Goal: Task Accomplishment & Management: Manage account settings

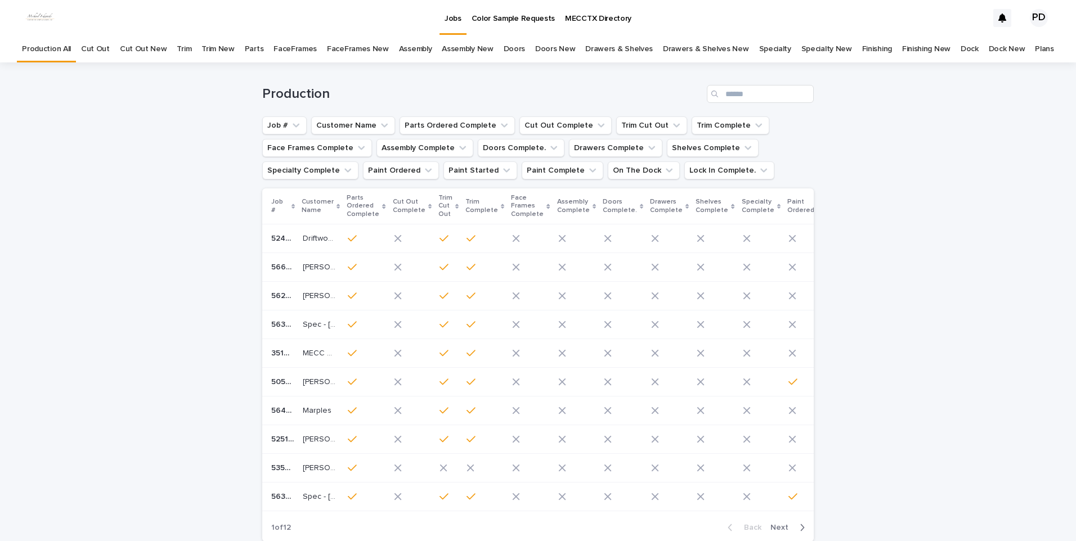
click at [222, 342] on div "Loading... Saving… Loading... Saving… Production Job # Customer Name Parts Orde…" at bounding box center [538, 334] width 1076 height 545
drag, startPoint x: 883, startPoint y: 340, endPoint x: 911, endPoint y: 173, distance: 169.4
click at [883, 339] on div "Loading... Saving… Loading... Saving… Production Job # Customer Name Parts Orde…" at bounding box center [538, 334] width 1076 height 545
click at [178, 308] on div "Loading... Saving… Loading... Saving… Production Job # Customer Name Parts Orde…" at bounding box center [538, 334] width 1076 height 545
click at [937, 288] on div "Loading... Saving… Loading... Saving… Production Job # Customer Name Parts Orde…" at bounding box center [538, 334] width 1076 height 545
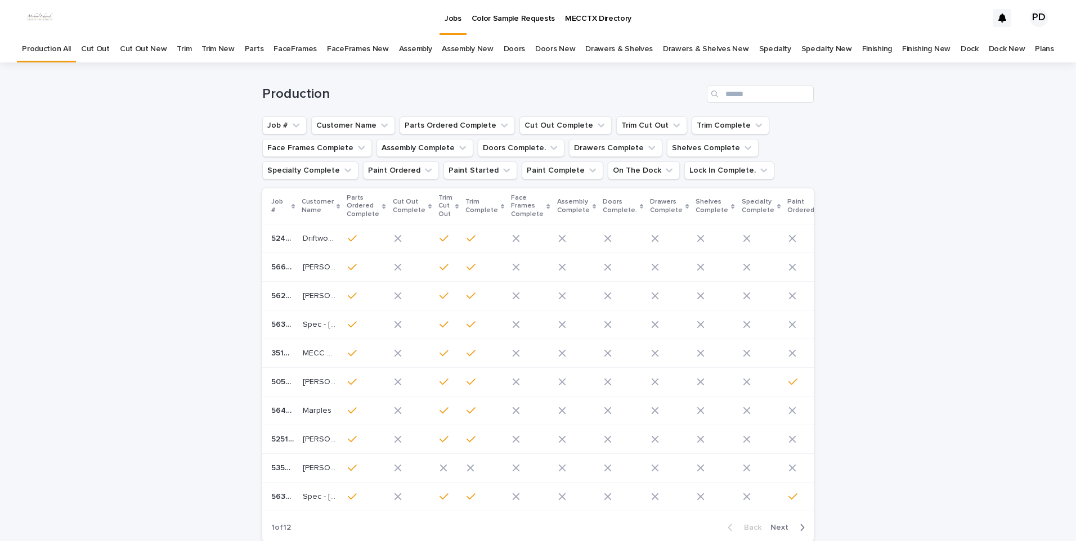
click at [199, 225] on div "Loading... Saving… Loading... Saving… Production Job # Customer Name Parts Orde…" at bounding box center [538, 334] width 1076 height 545
click at [929, 285] on div "Loading... Saving… Loading... Saving… Production Job # Customer Name Parts Orde…" at bounding box center [538, 334] width 1076 height 545
click at [780, 97] on input "Search" at bounding box center [760, 94] width 107 height 18
click at [776, 92] on input "Search" at bounding box center [760, 94] width 107 height 18
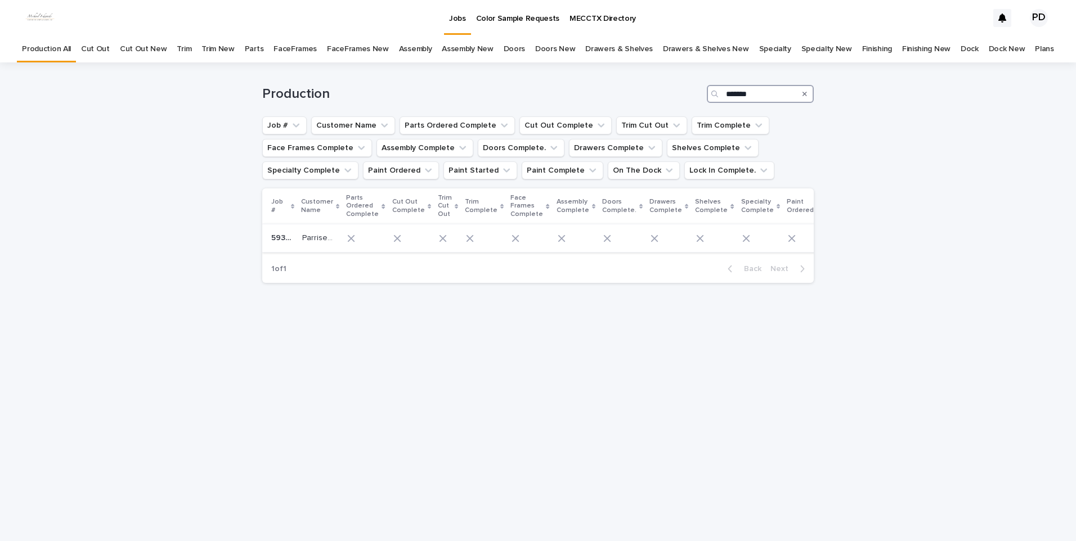
type input "*******"
click at [315, 229] on div "Parriseau Parriseau" at bounding box center [320, 238] width 36 height 19
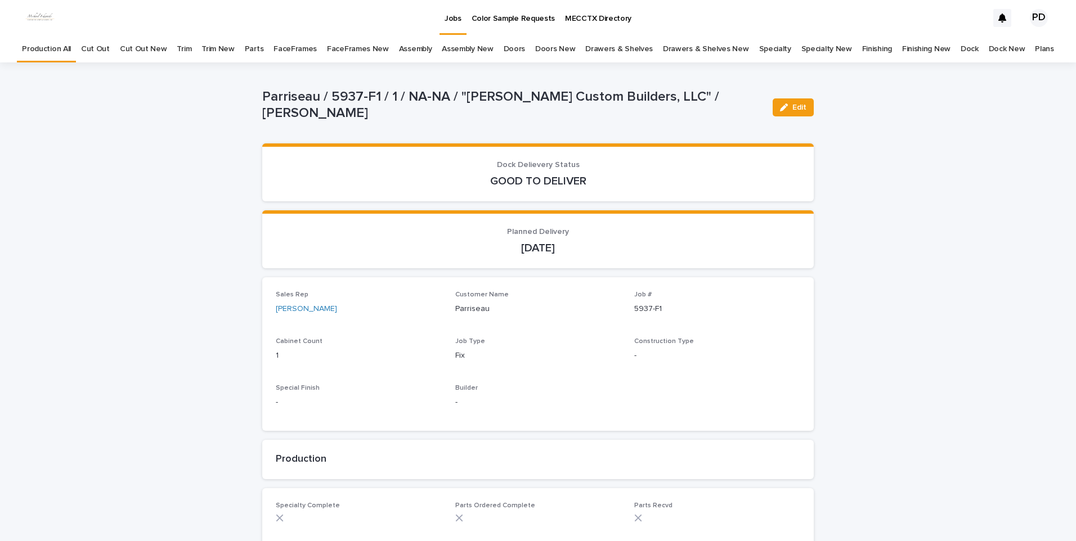
drag, startPoint x: 199, startPoint y: 182, endPoint x: 217, endPoint y: 185, distance: 18.9
click at [458, 21] on p "Jobs" at bounding box center [452, 12] width 17 height 24
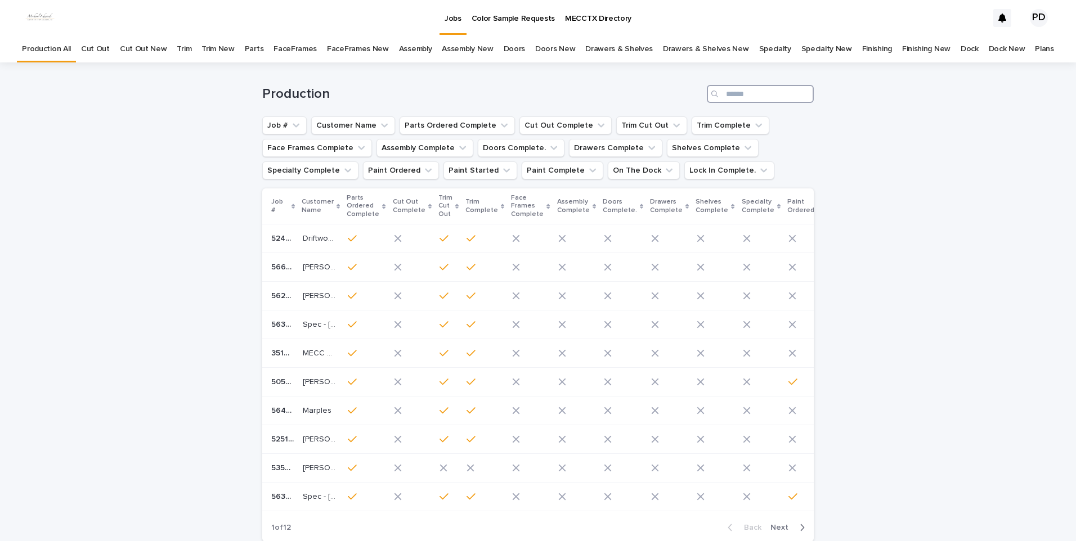
click at [737, 92] on input "Search" at bounding box center [760, 94] width 107 height 18
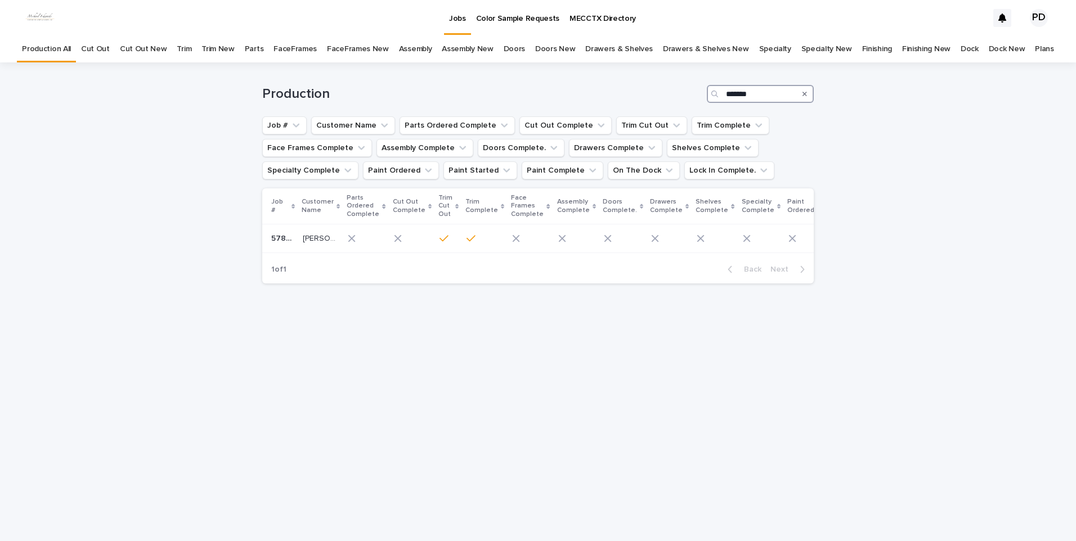
type input "*******"
click at [316, 237] on p "[PERSON_NAME] Add" at bounding box center [320, 238] width 35 height 12
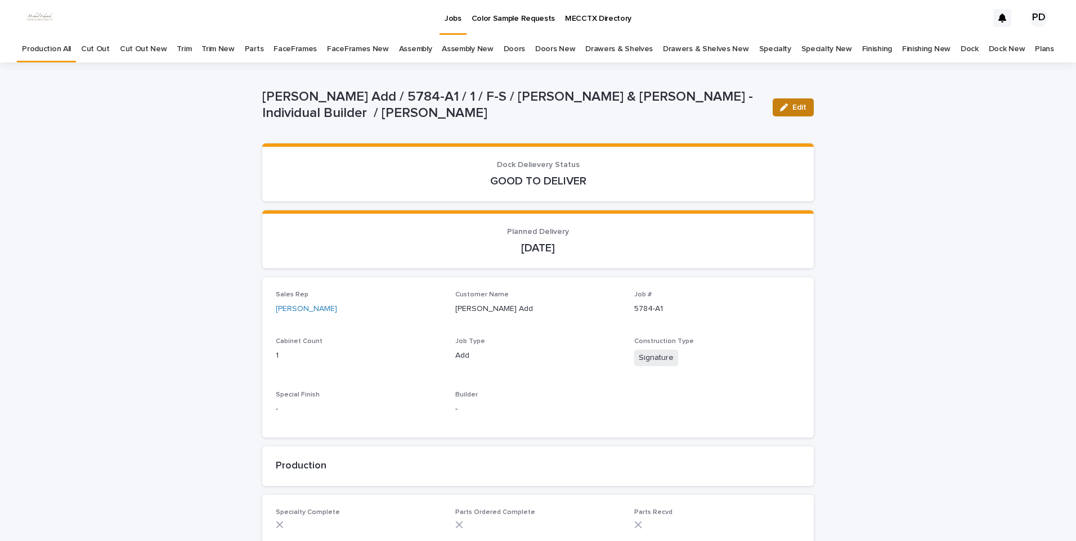
click at [791, 113] on button "Edit" at bounding box center [792, 107] width 41 height 18
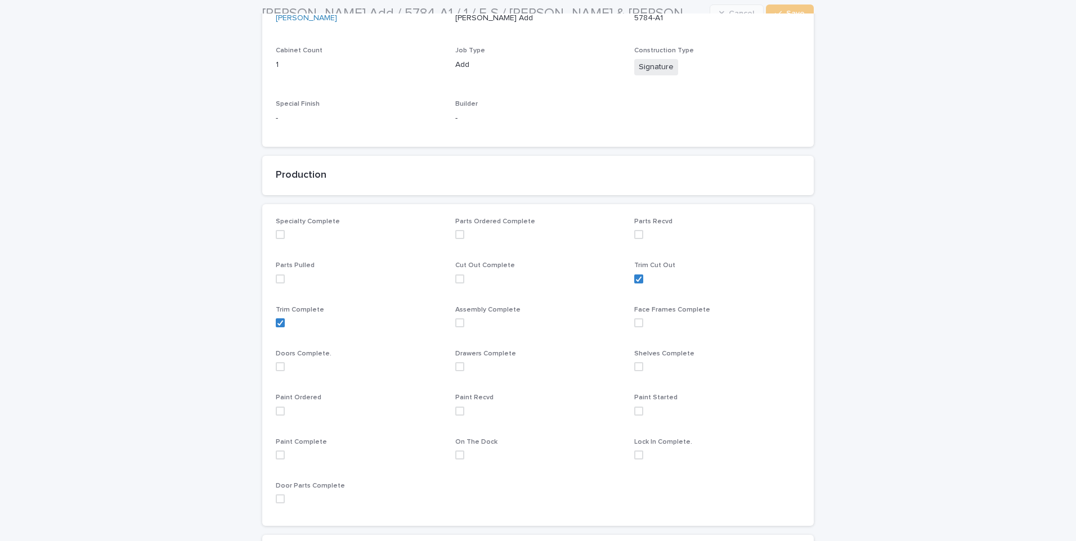
scroll to position [338, 0]
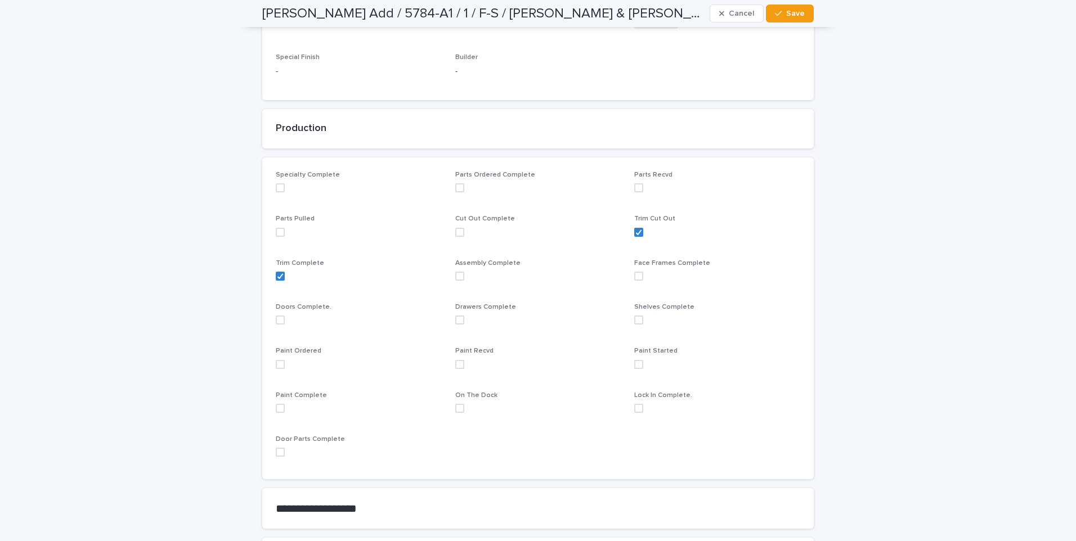
click at [276, 367] on span at bounding box center [280, 364] width 9 height 9
drag, startPoint x: 784, startPoint y: 17, endPoint x: 786, endPoint y: 158, distance: 141.2
click at [782, 17] on button "Save" at bounding box center [790, 14] width 48 height 18
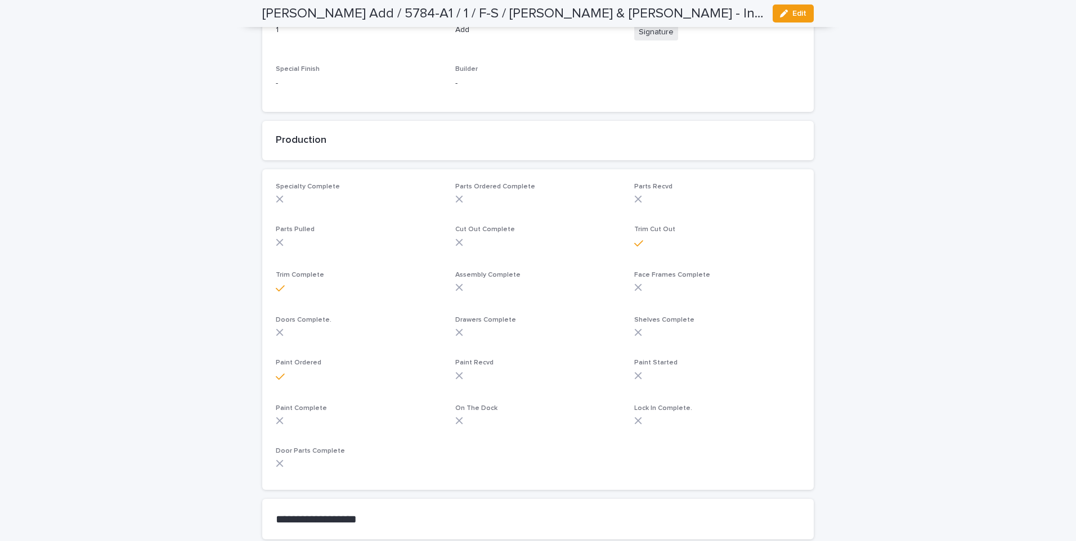
scroll to position [0, 0]
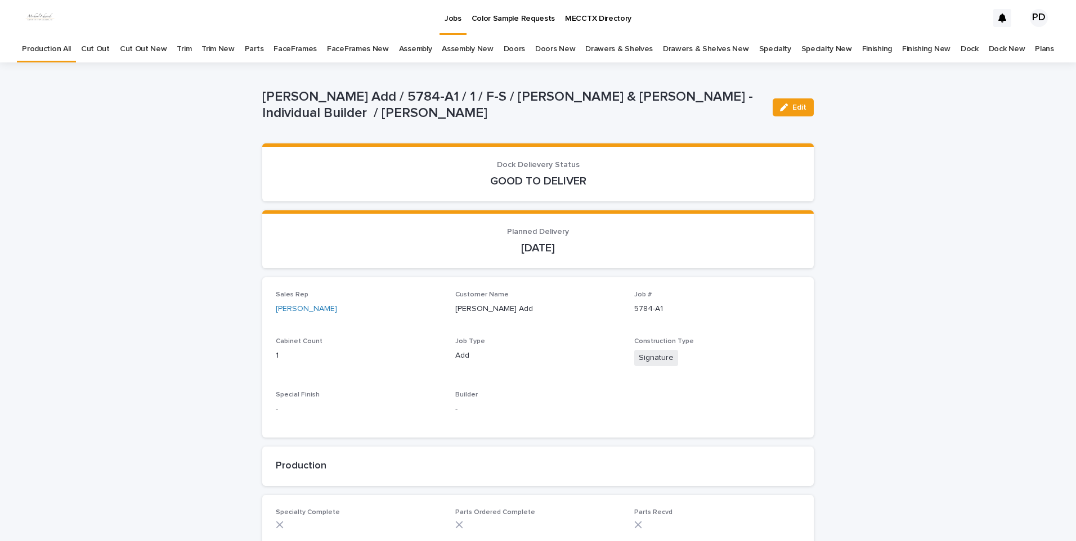
click at [455, 21] on p "Jobs" at bounding box center [452, 12] width 17 height 24
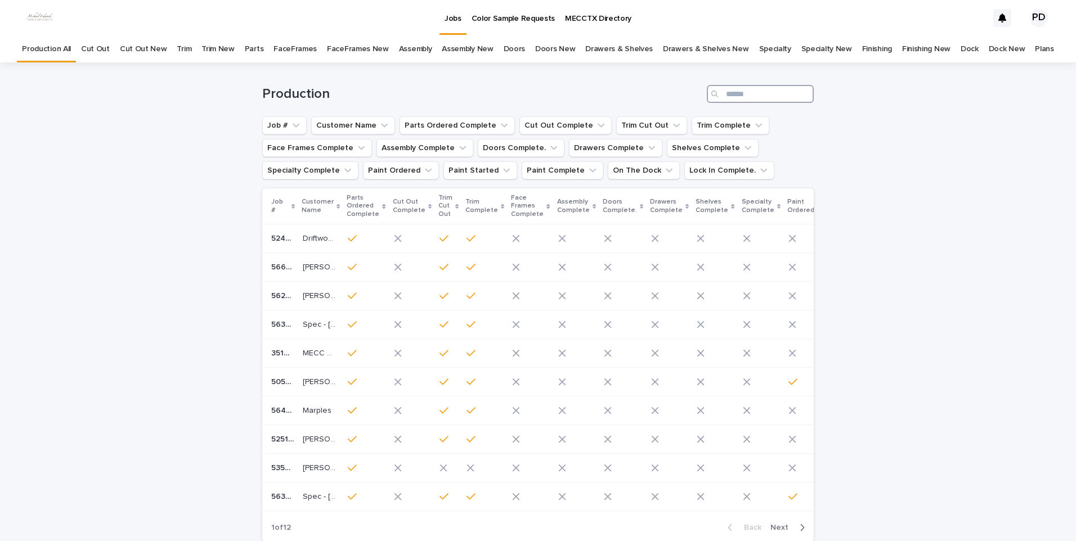
click at [742, 93] on input "Search" at bounding box center [760, 94] width 107 height 18
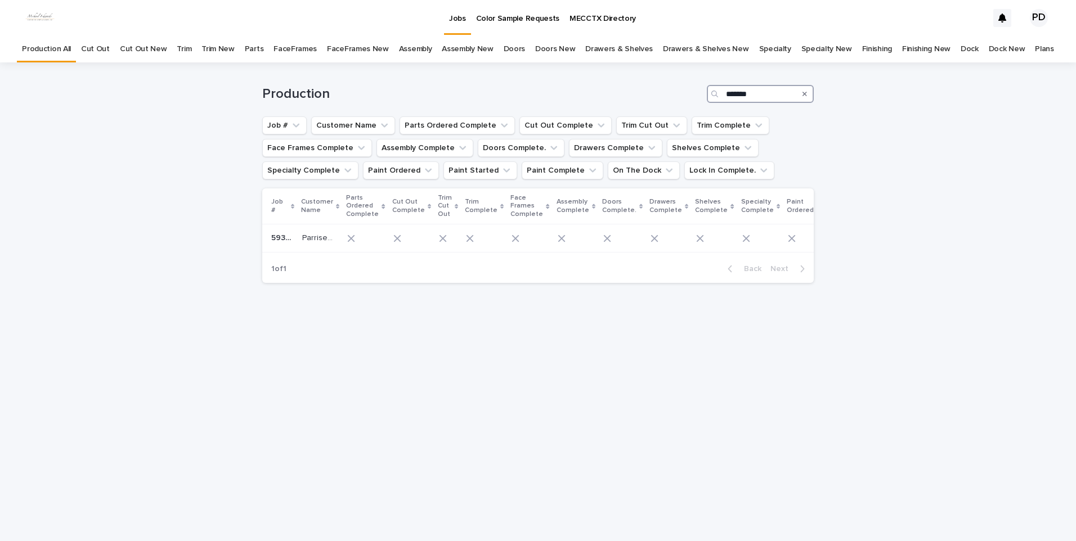
type input "*******"
click at [313, 235] on p "Parriseau" at bounding box center [319, 237] width 35 height 12
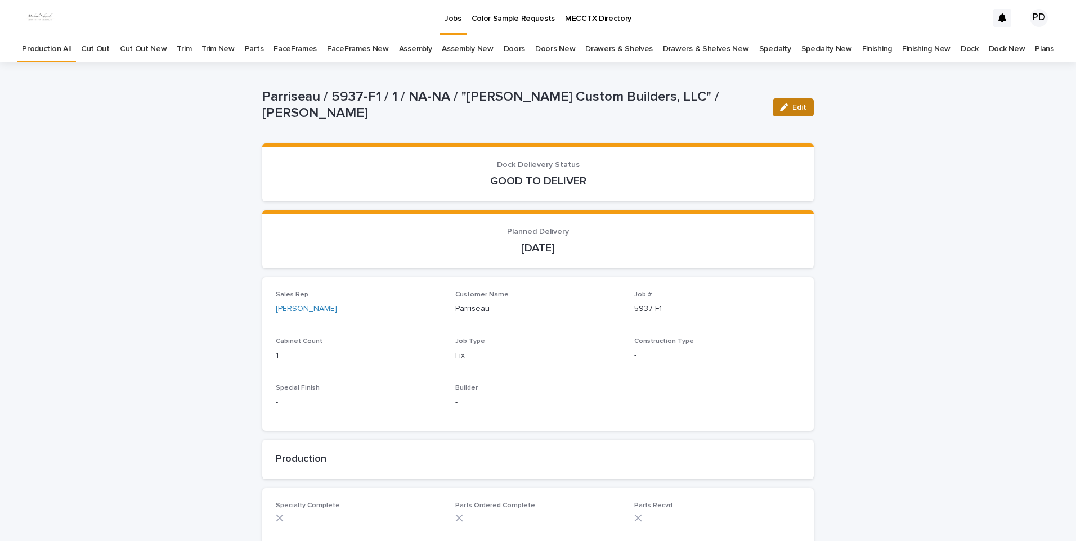
click at [803, 110] on button "Edit" at bounding box center [792, 107] width 41 height 18
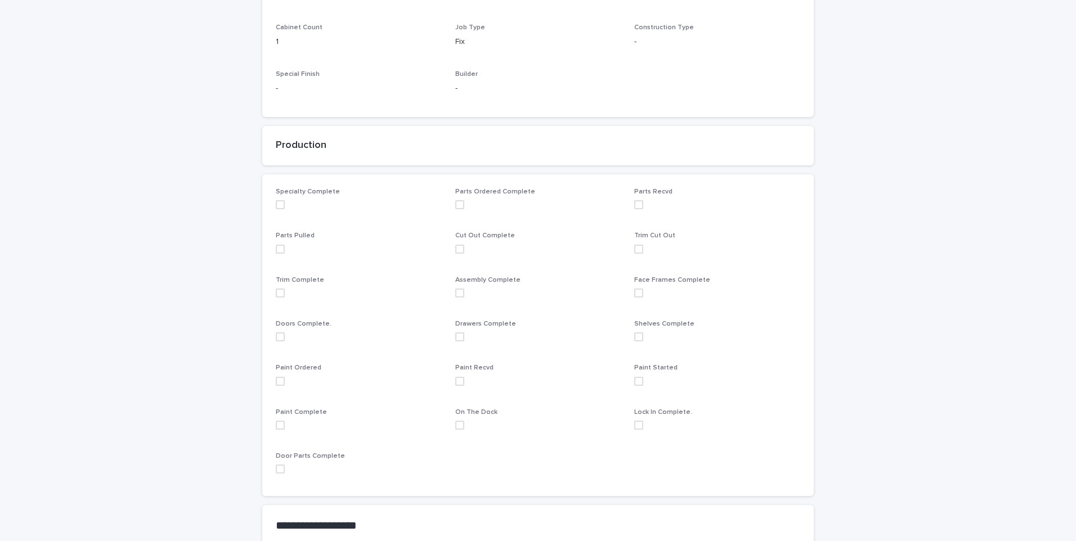
scroll to position [338, 0]
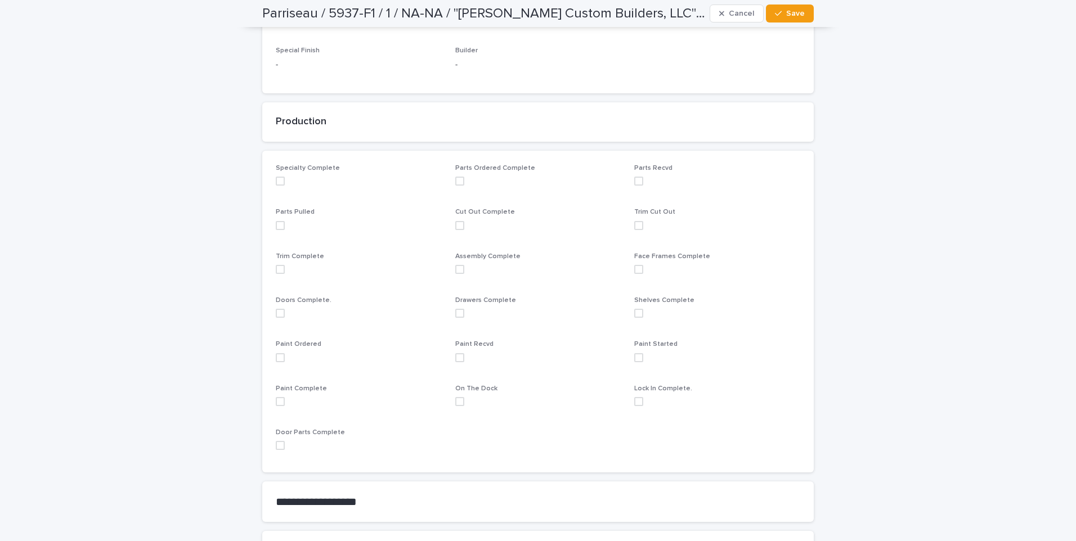
drag, startPoint x: 275, startPoint y: 359, endPoint x: 432, endPoint y: 197, distance: 225.6
click at [278, 349] on div "Paint Ordered" at bounding box center [359, 355] width 166 height 30
click at [277, 360] on span at bounding box center [280, 357] width 9 height 9
click at [791, 16] on span "Save" at bounding box center [795, 14] width 19 height 8
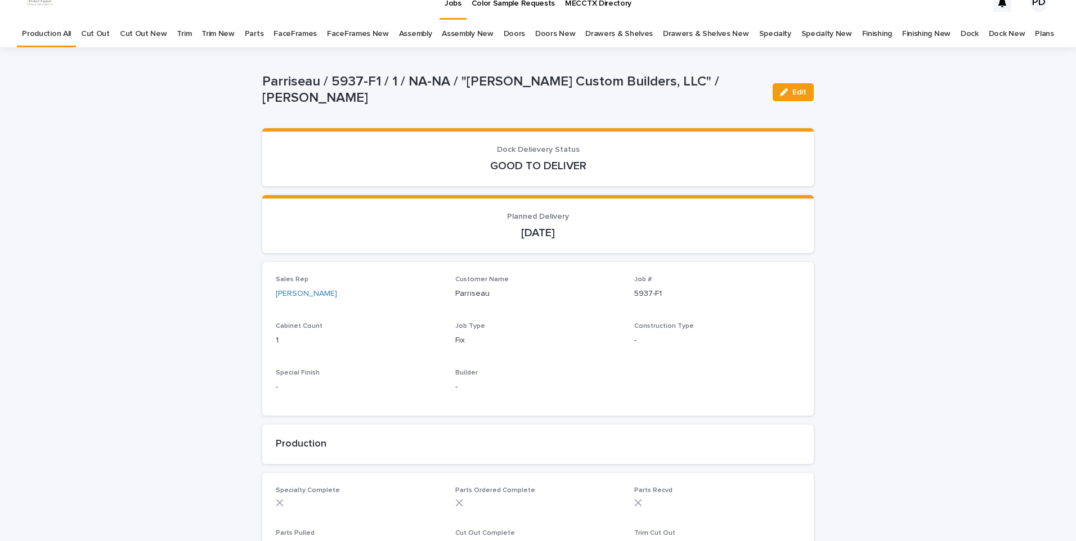
scroll to position [0, 0]
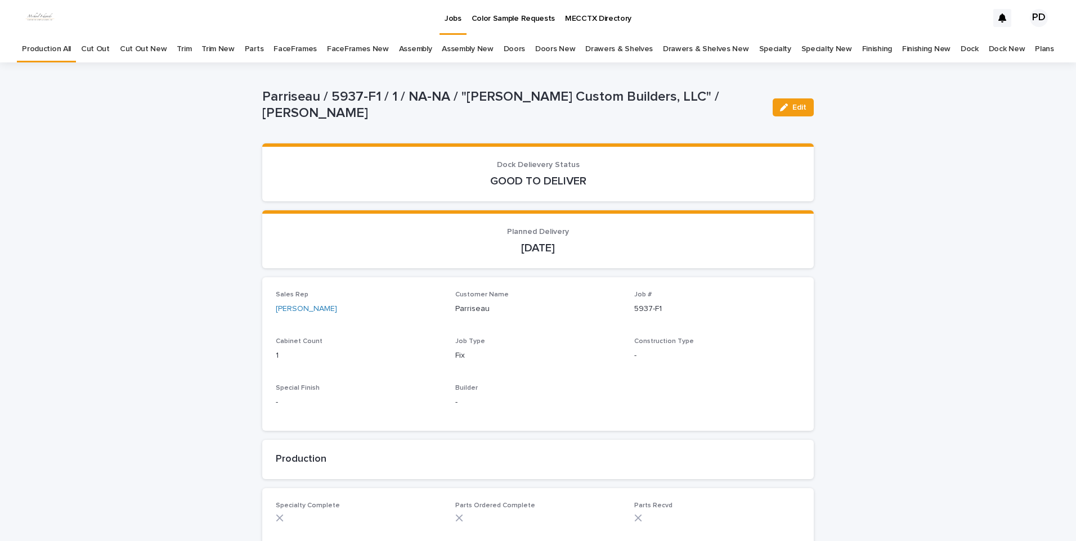
click at [470, 29] on link "Color Sample Requests" at bounding box center [513, 17] width 94 height 35
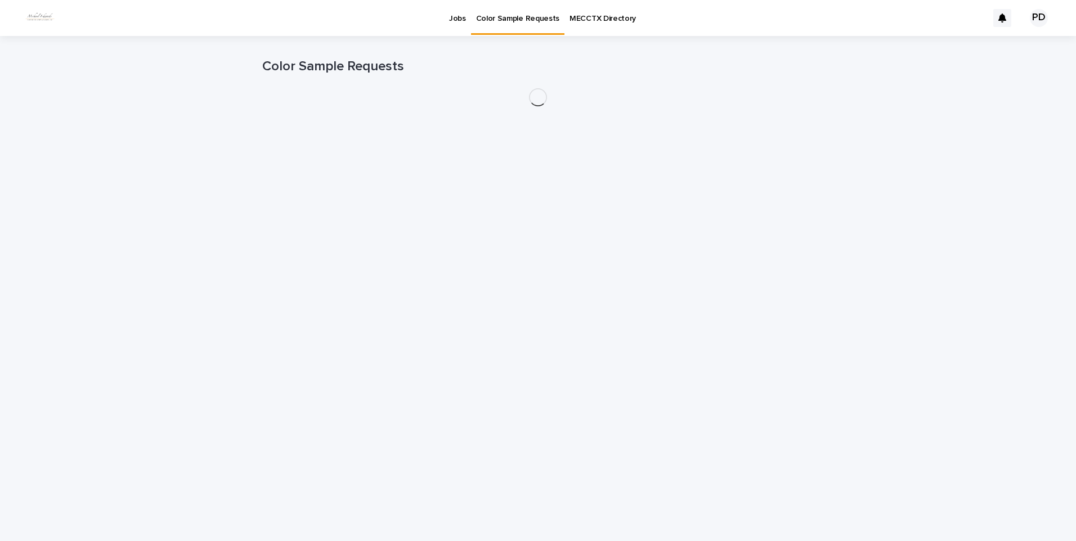
click at [454, 24] on link "Jobs" at bounding box center [457, 17] width 27 height 35
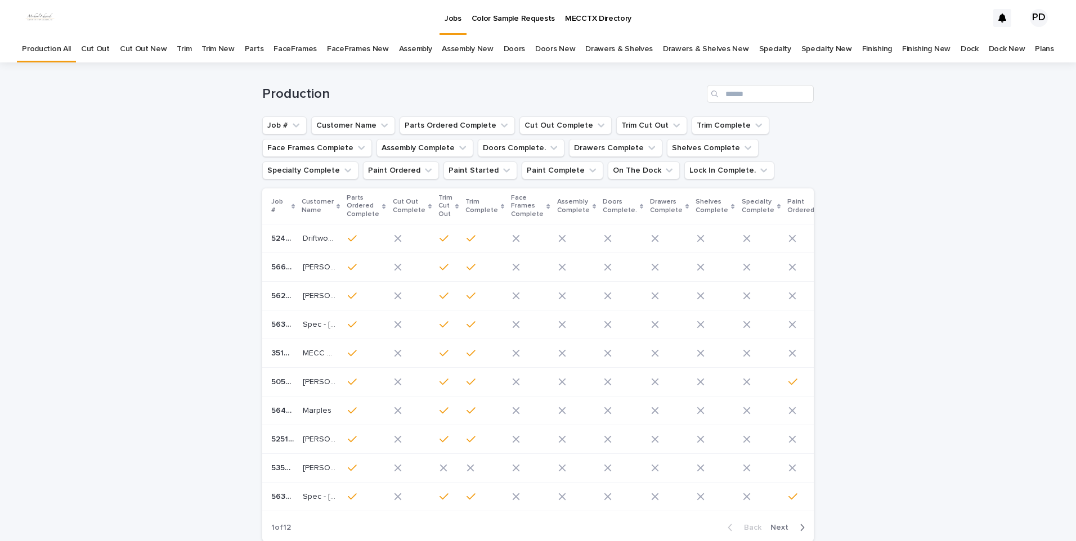
click at [565, 19] on p "MECCTX Directory" at bounding box center [598, 12] width 66 height 24
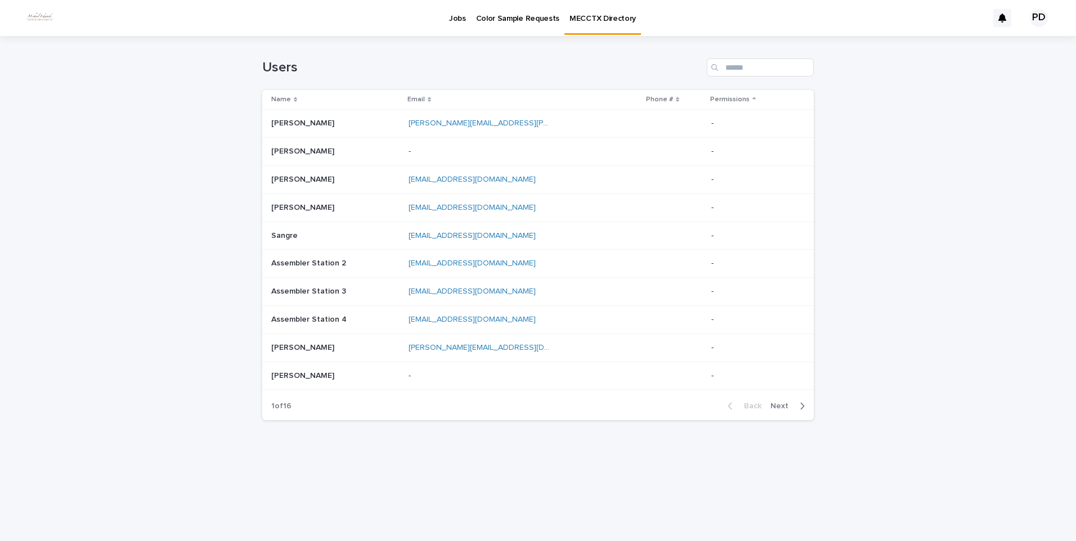
click at [535, 22] on p "Color Sample Requests" at bounding box center [518, 12] width 84 height 24
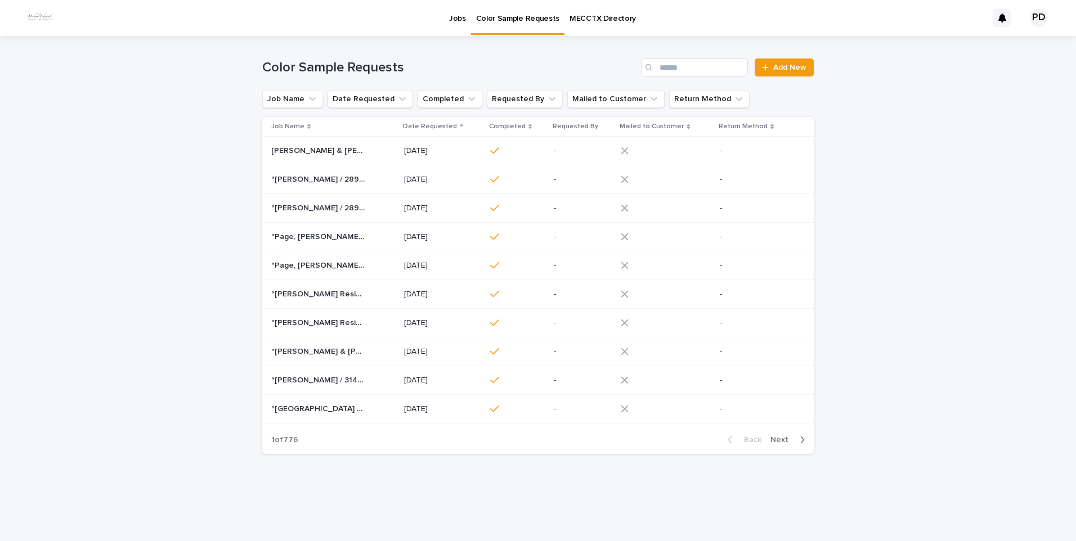
click at [452, 17] on p "Jobs" at bounding box center [457, 12] width 17 height 24
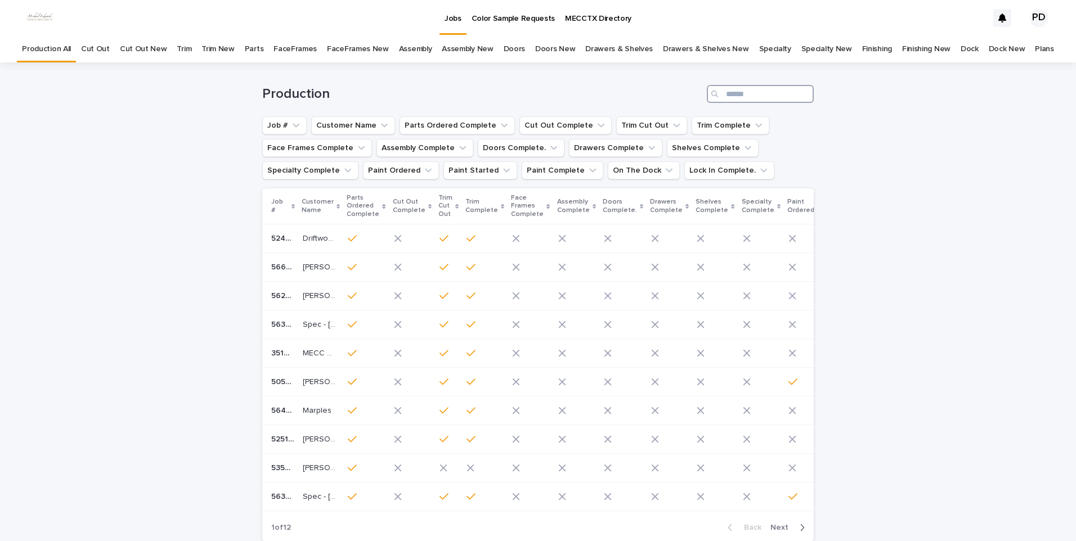
click at [738, 96] on input "Search" at bounding box center [760, 94] width 107 height 18
type input "****"
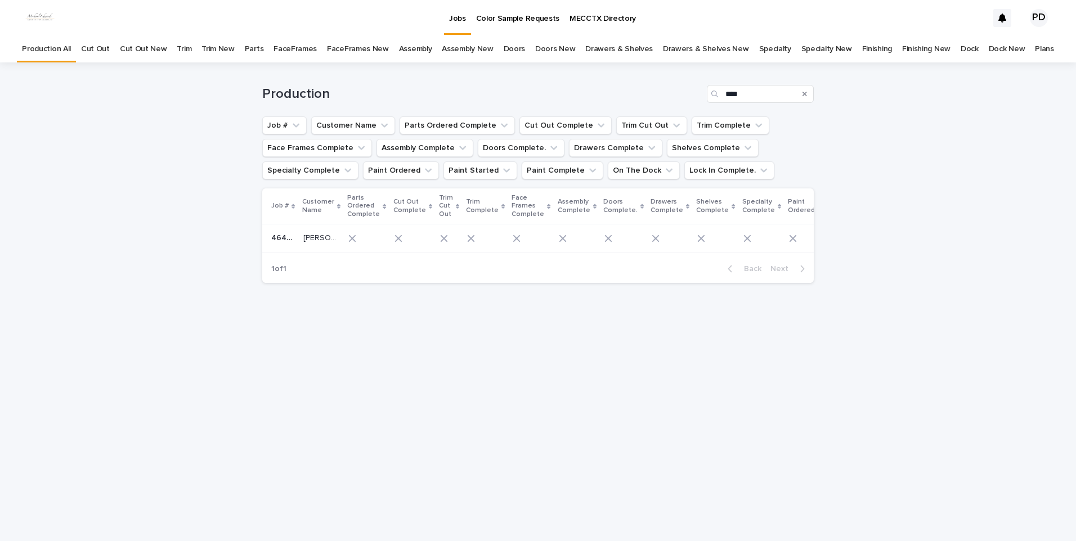
click at [306, 241] on p "[PERSON_NAME] (Downstairs Jack & [PERSON_NAME])" at bounding box center [320, 237] width 35 height 12
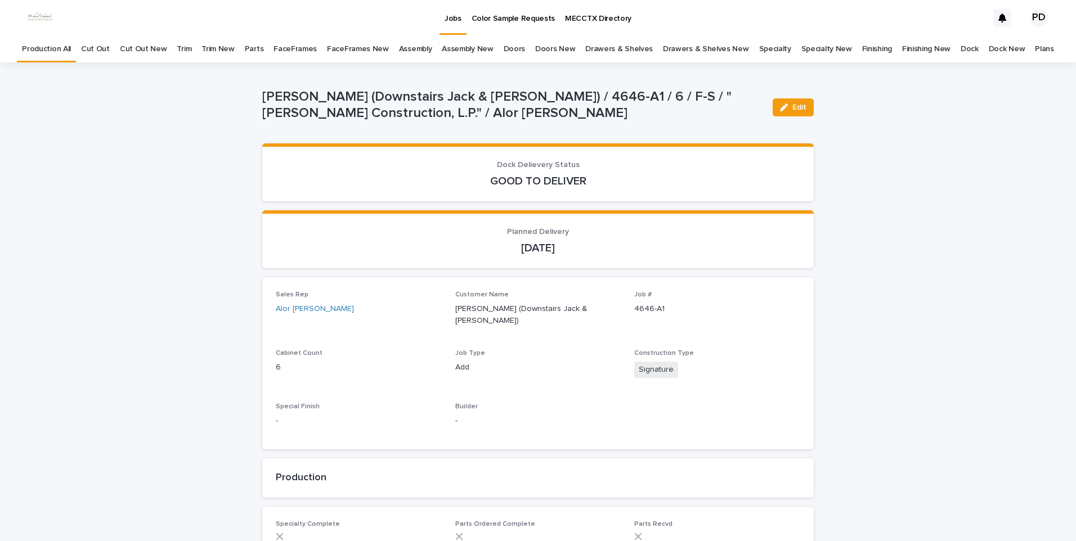
drag, startPoint x: 786, startPoint y: 107, endPoint x: 785, endPoint y: 130, distance: 22.5
click at [786, 107] on div "button" at bounding box center [786, 108] width 12 height 8
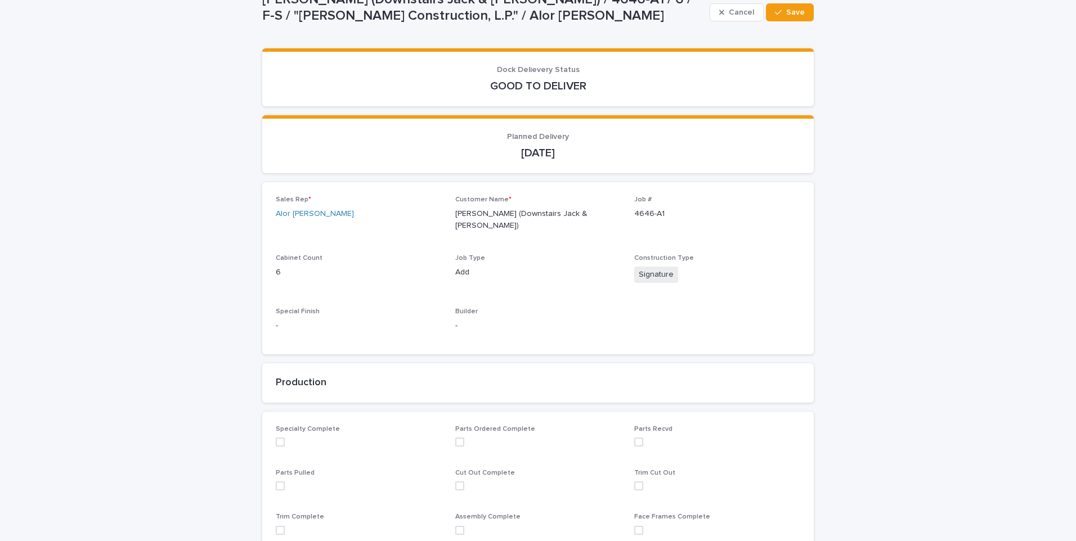
scroll to position [394, 0]
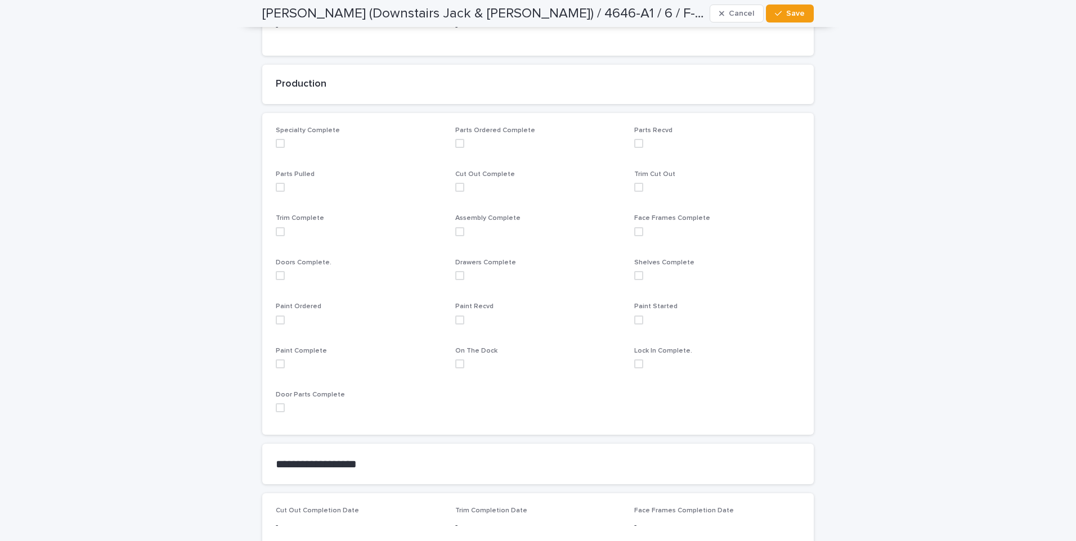
click at [276, 316] on span at bounding box center [280, 320] width 9 height 9
click at [782, 14] on div "button" at bounding box center [780, 14] width 11 height 8
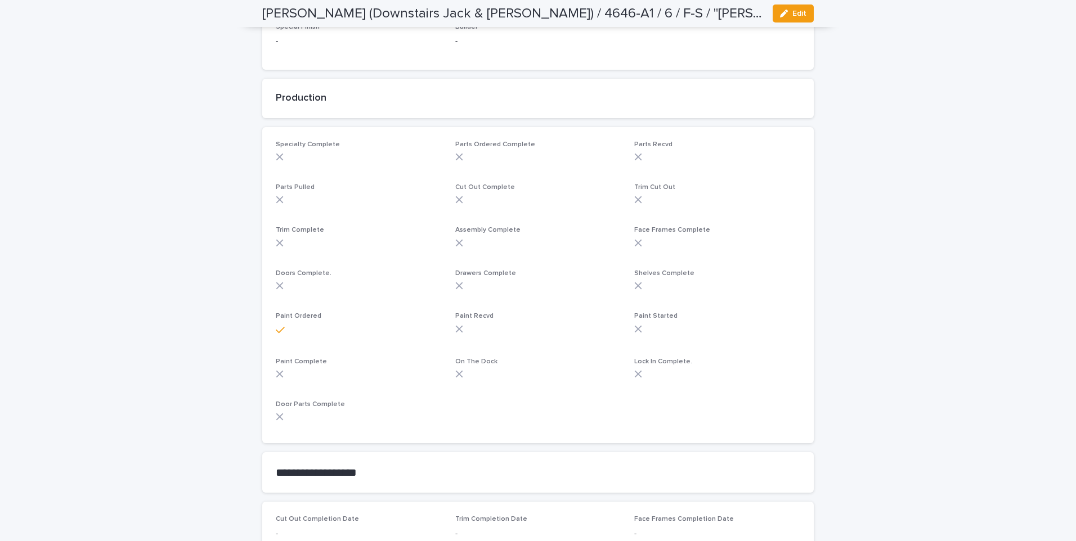
click at [180, 376] on div "Loading... Saving… Loading... Saving… [PERSON_NAME] (Downstairs [PERSON_NAME] &…" at bounding box center [538, 296] width 1076 height 1227
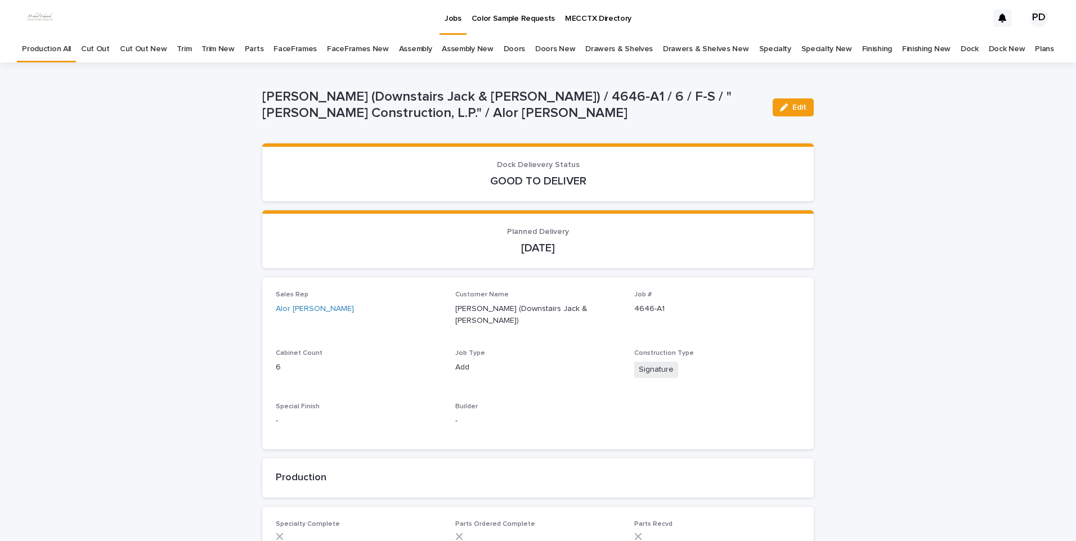
click at [454, 18] on p "Jobs" at bounding box center [452, 12] width 17 height 24
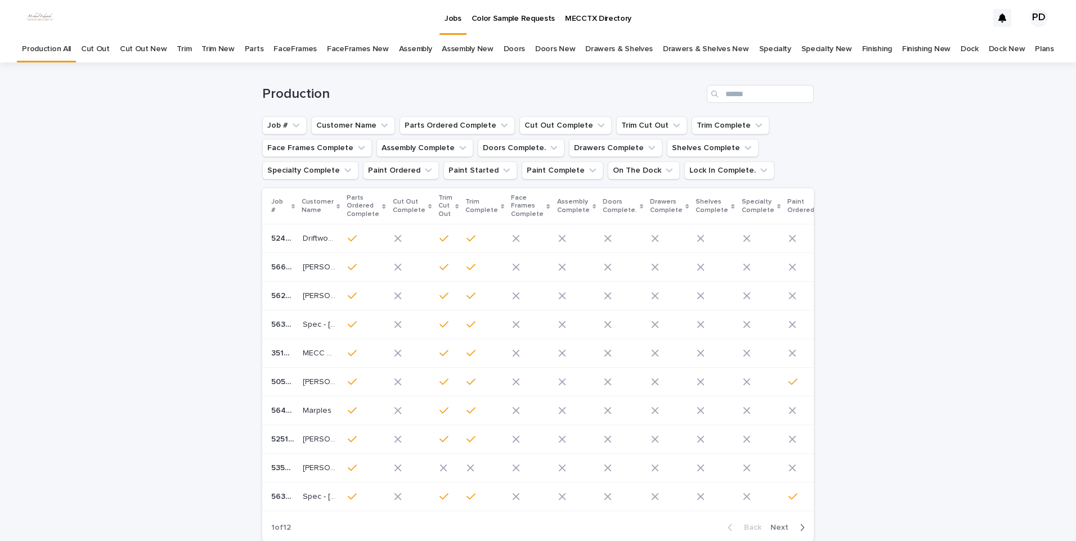
click at [114, 223] on div "Loading... Saving… Loading... Saving… Production Job # Customer Name Parts Orde…" at bounding box center [538, 334] width 1076 height 545
